Goal: Find specific page/section: Find specific page/section

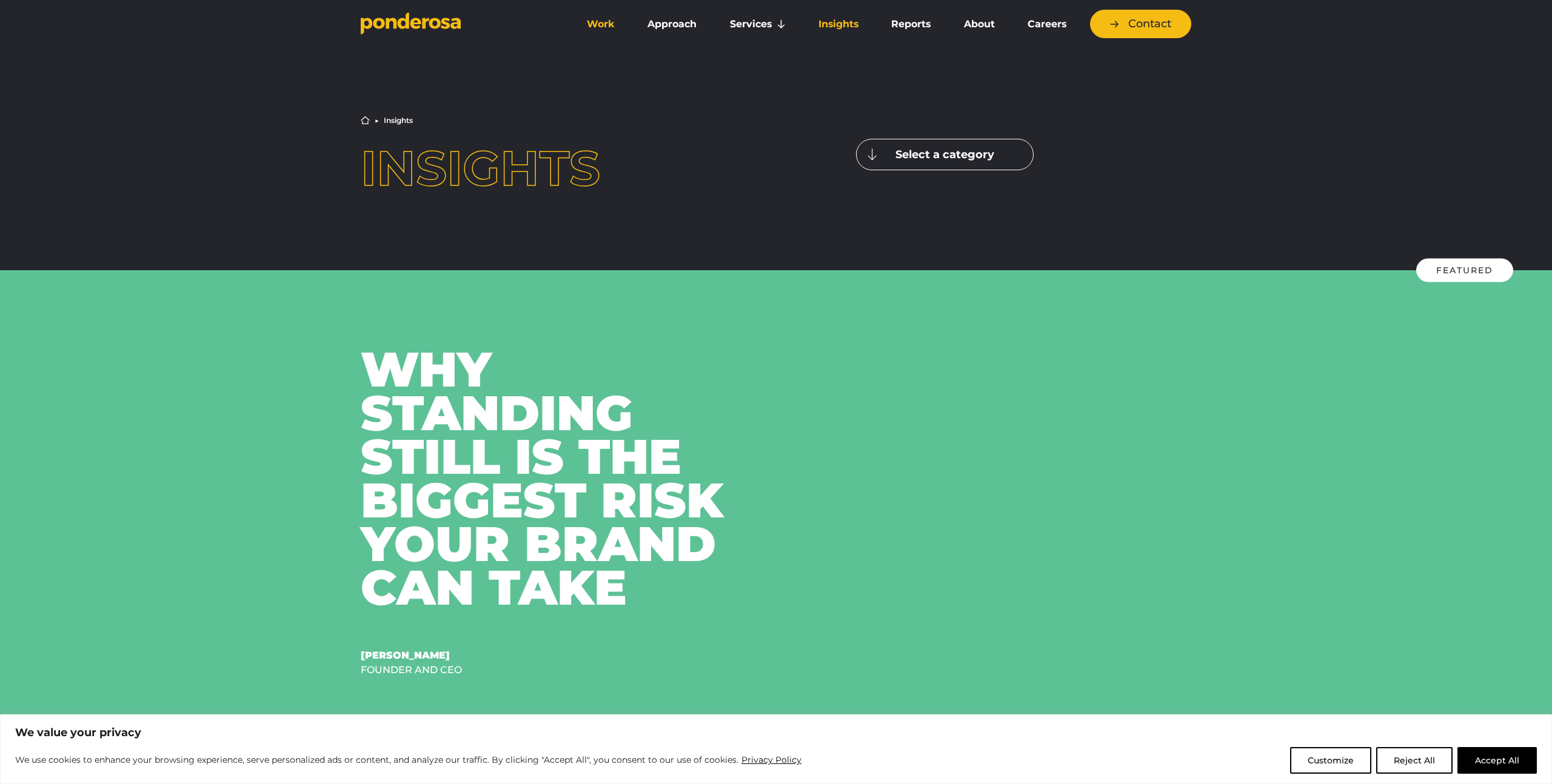
click at [597, 22] on link "Work" at bounding box center [601, 24] width 56 height 25
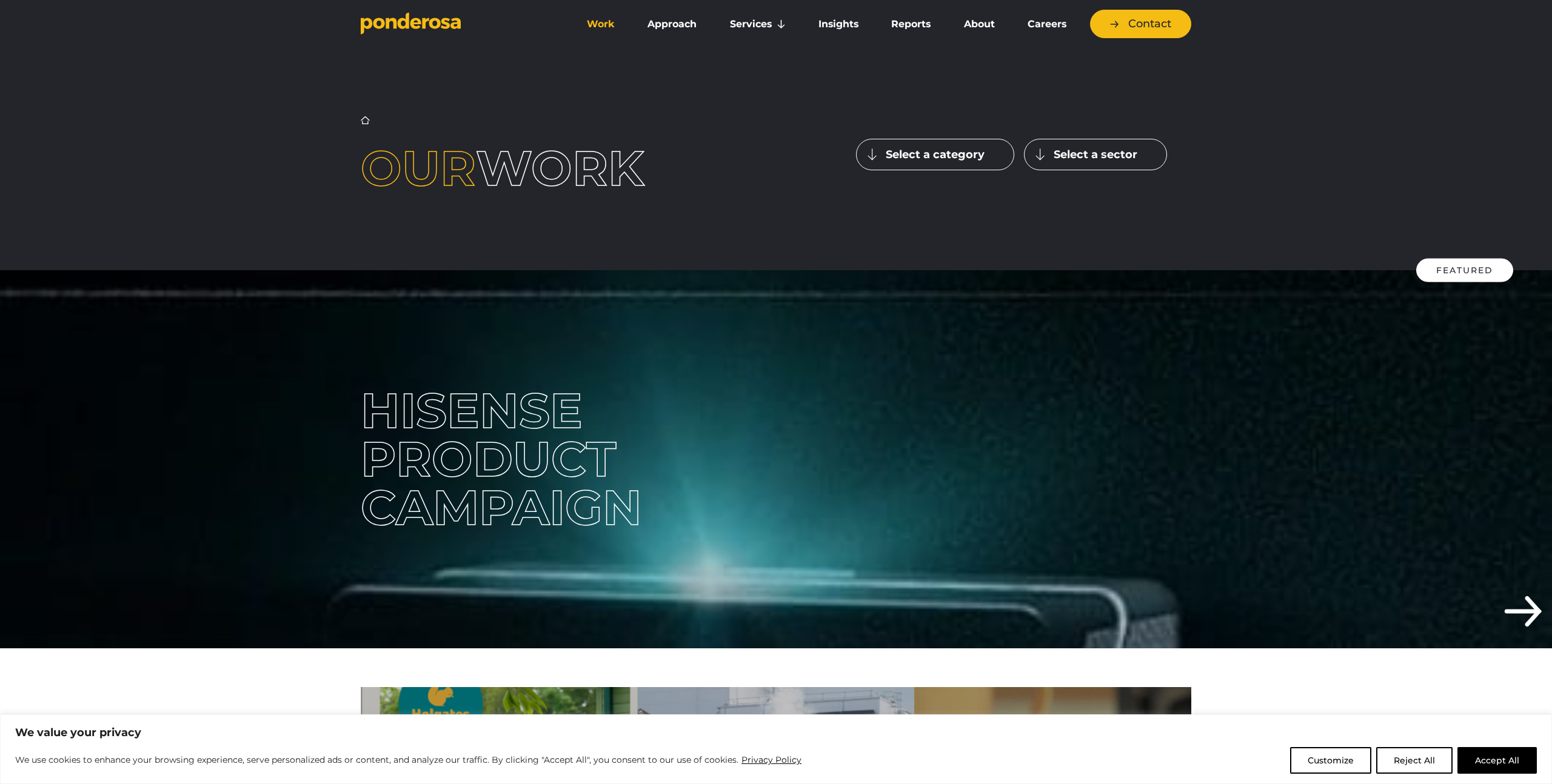
click at [954, 151] on button "Select a category" at bounding box center [935, 154] width 158 height 32
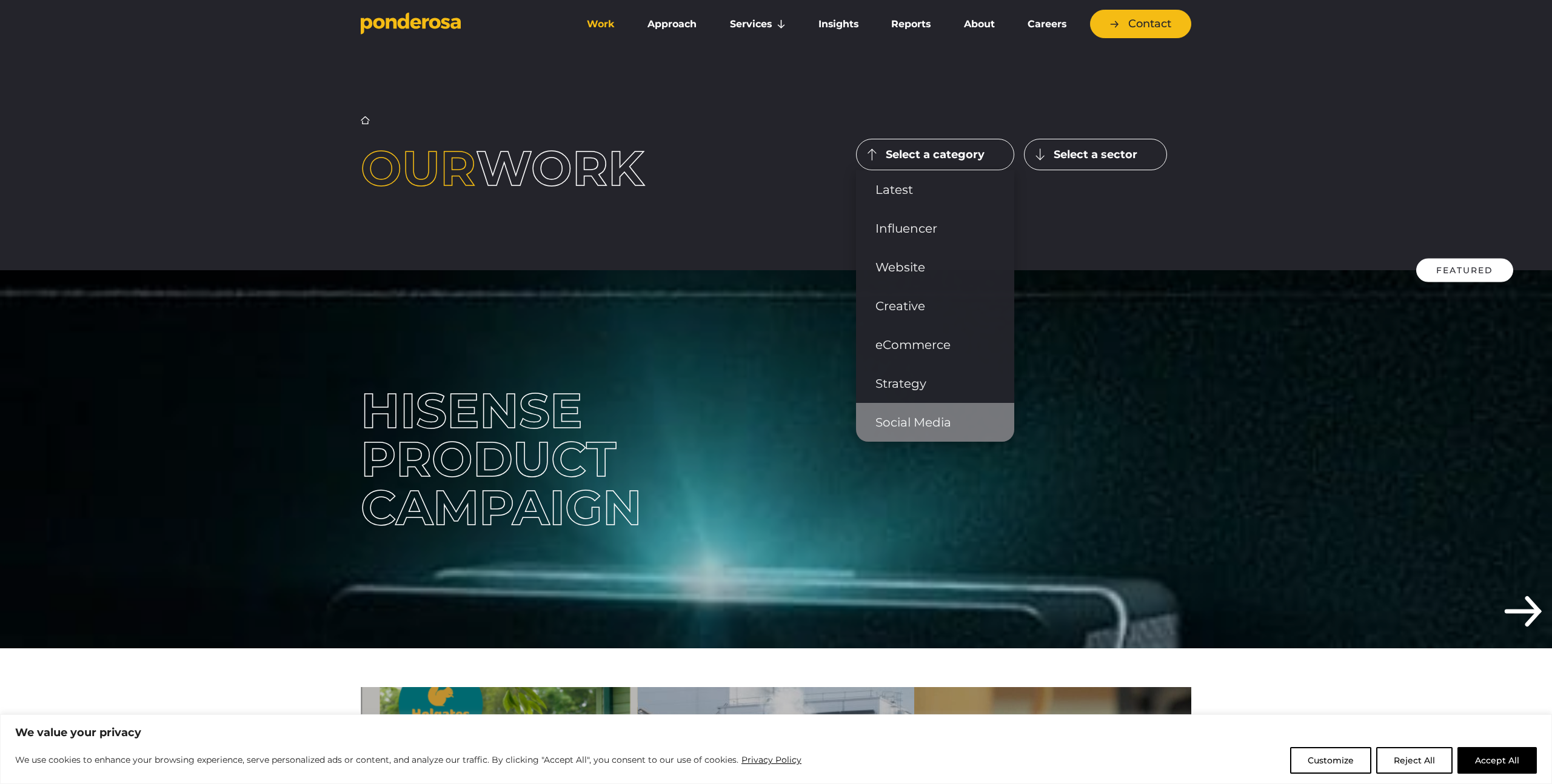
click at [892, 415] on link "Social Media" at bounding box center [935, 422] width 158 height 39
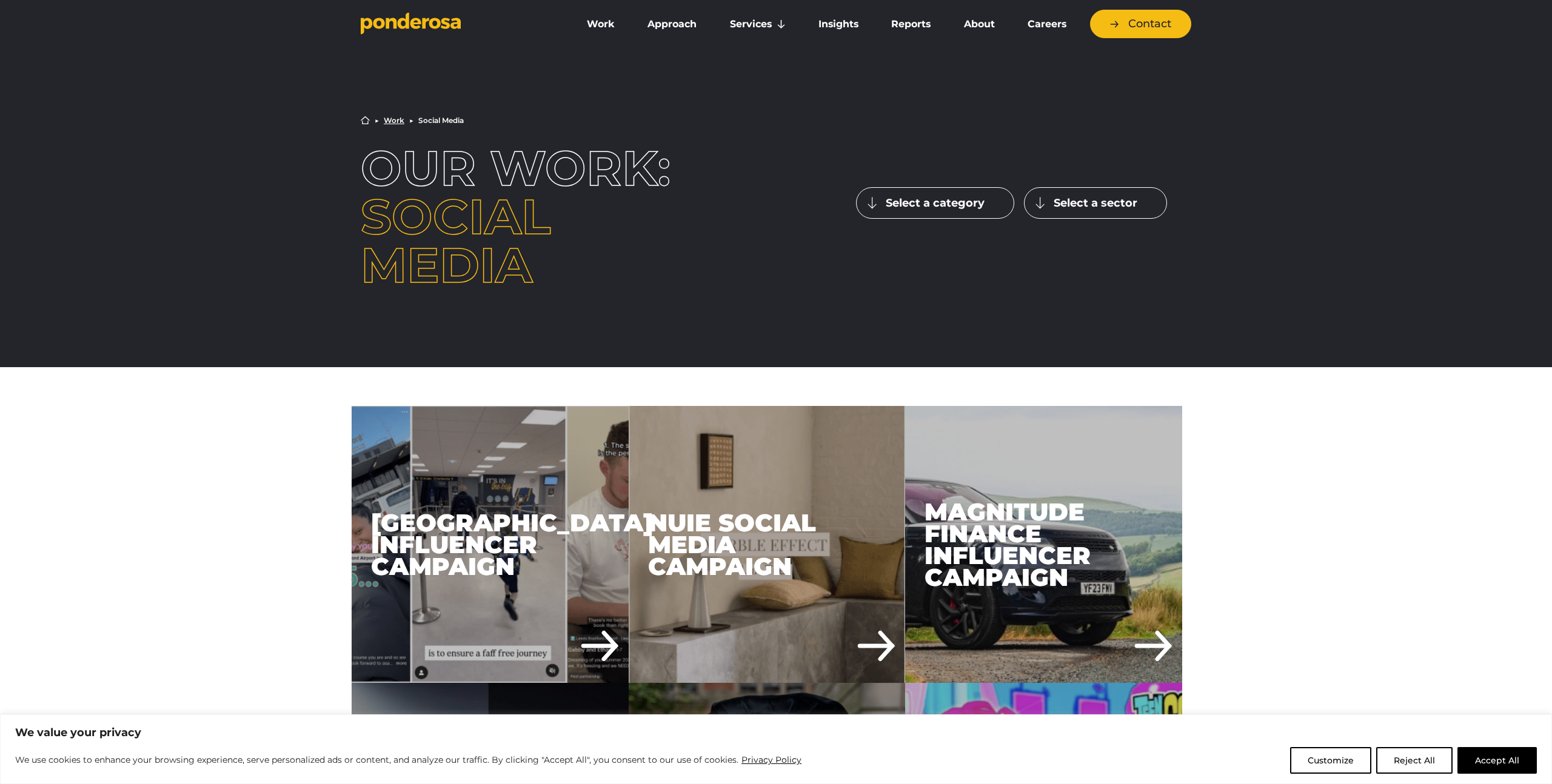
click at [870, 207] on button "Select a category" at bounding box center [935, 203] width 158 height 32
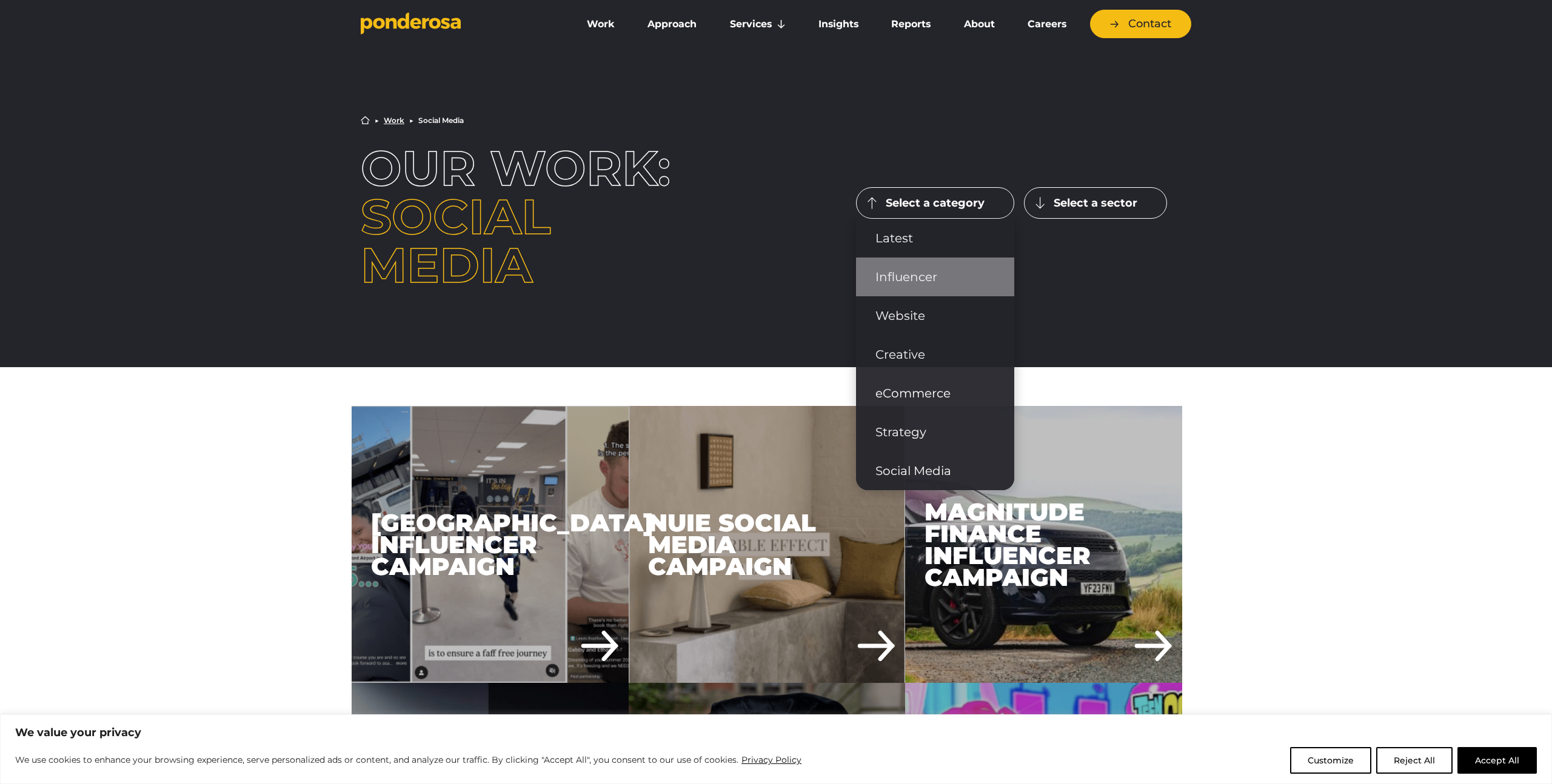
click at [903, 270] on link "Influencer" at bounding box center [935, 277] width 158 height 39
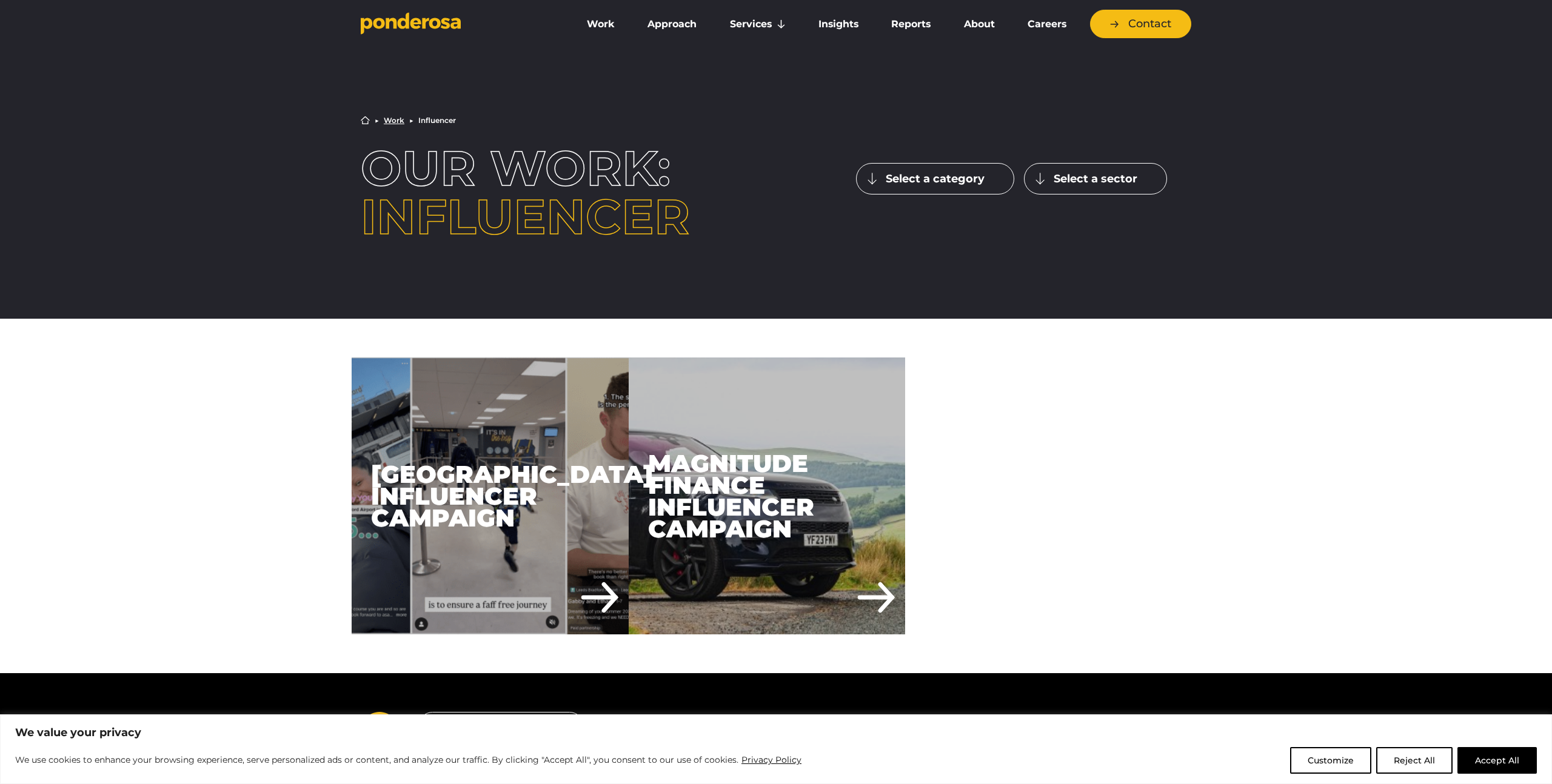
click at [919, 184] on button "Select a category" at bounding box center [935, 179] width 158 height 32
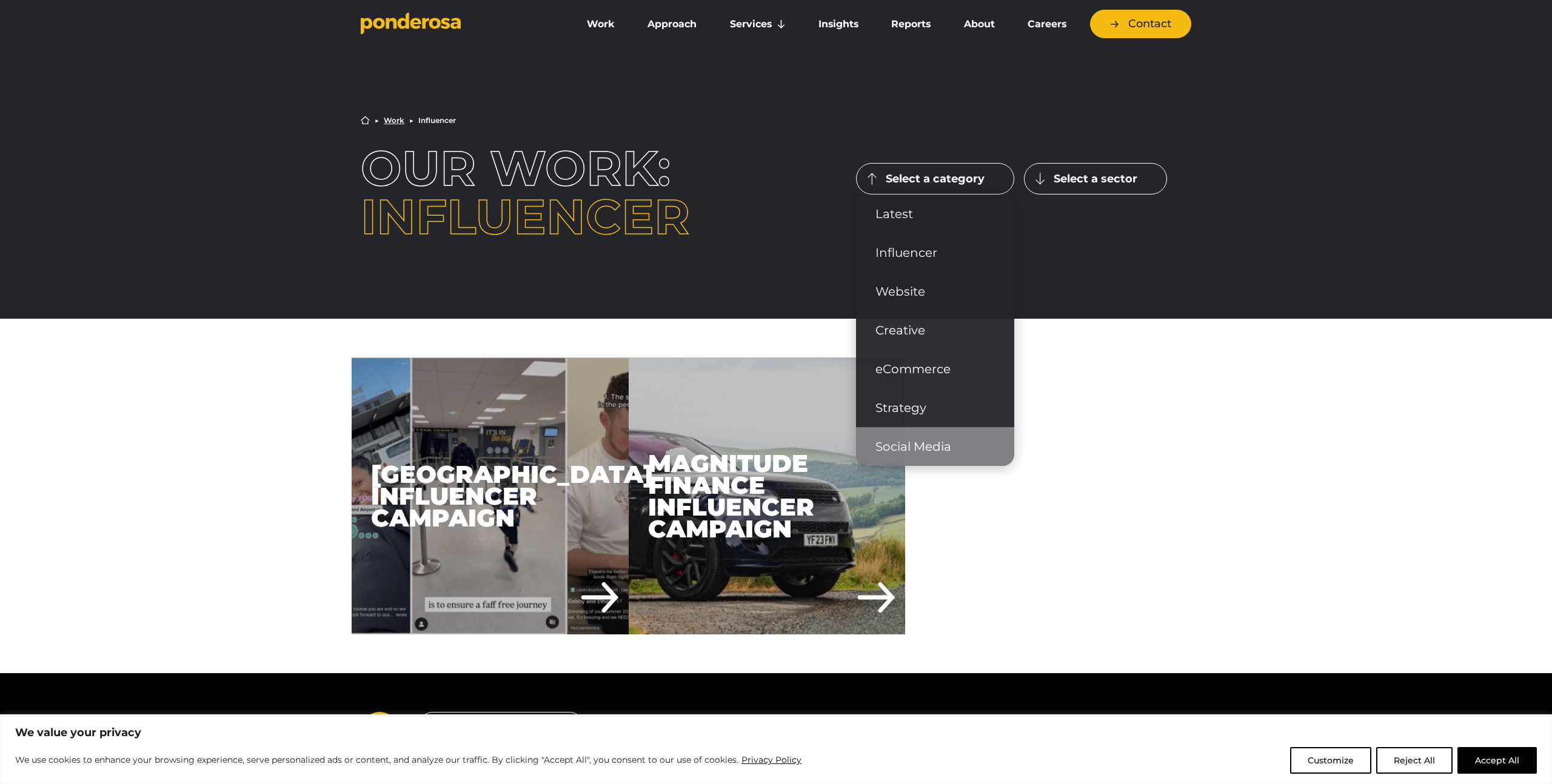
click at [899, 447] on link "Social Media" at bounding box center [935, 447] width 158 height 39
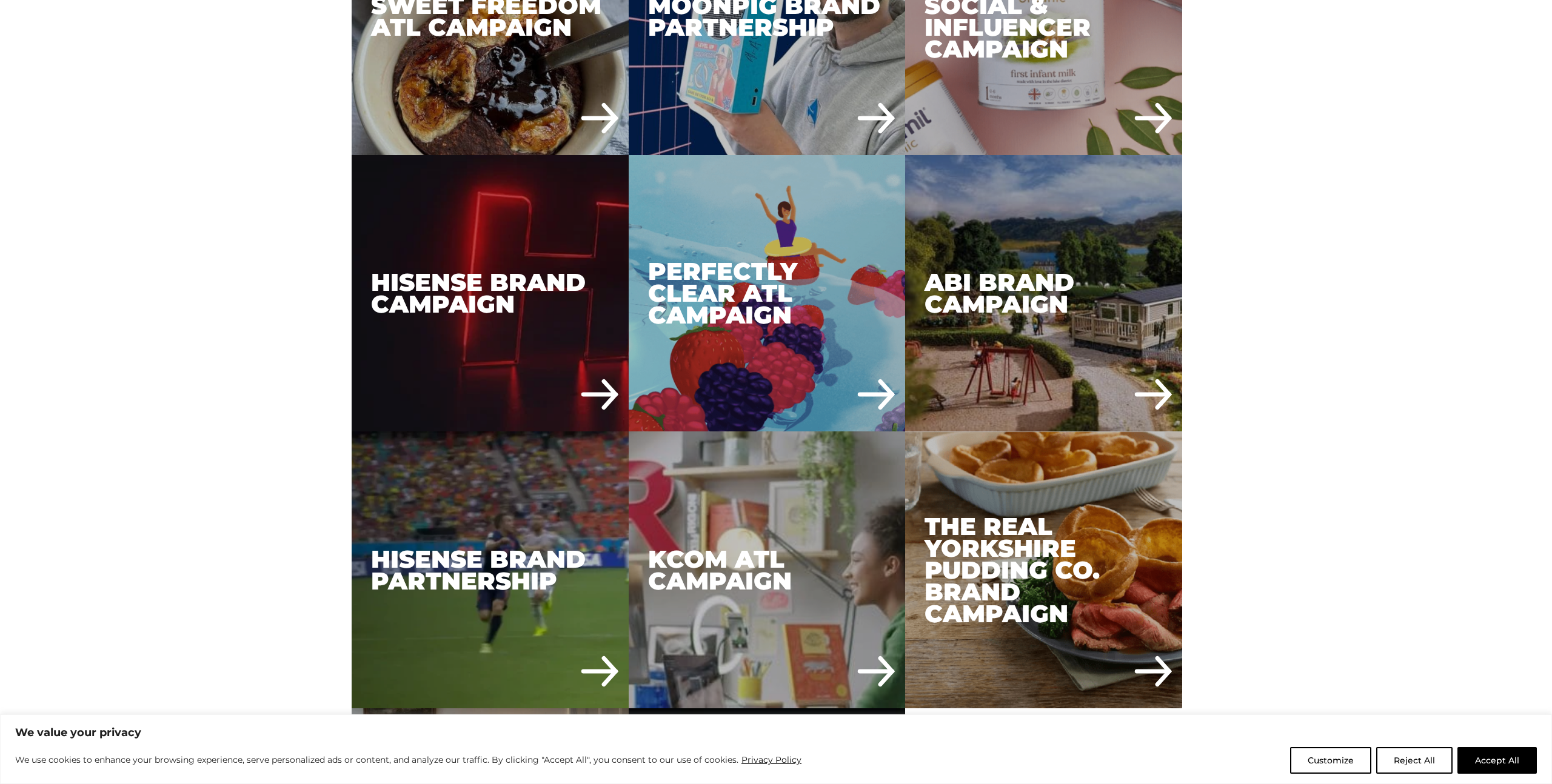
scroll to position [1627, 0]
